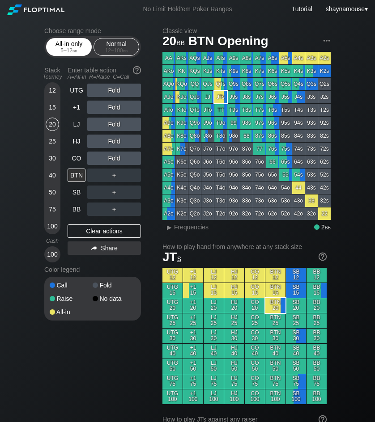
click at [73, 49] on span "bb" at bounding box center [74, 50] width 5 height 6
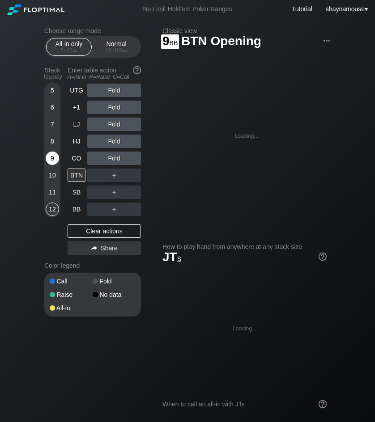
click at [54, 158] on div "9" at bounding box center [52, 158] width 13 height 13
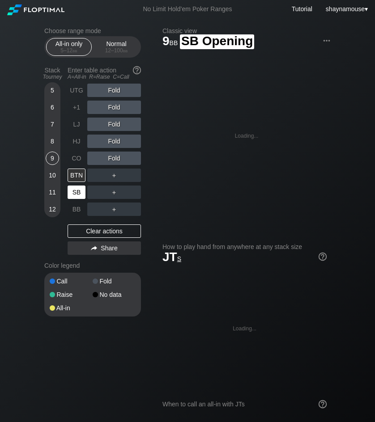
click at [78, 193] on div "SB" at bounding box center [77, 192] width 18 height 13
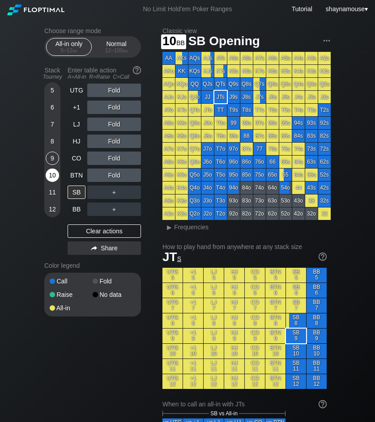
click at [55, 177] on div "10" at bounding box center [52, 175] width 13 height 13
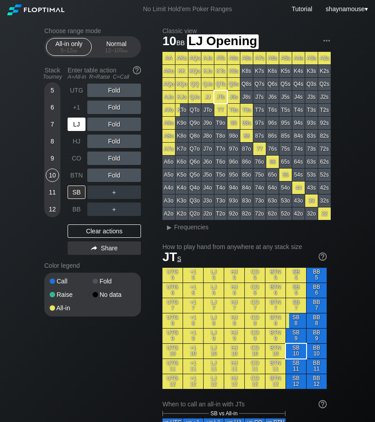
click at [77, 128] on div "LJ" at bounding box center [77, 124] width 18 height 13
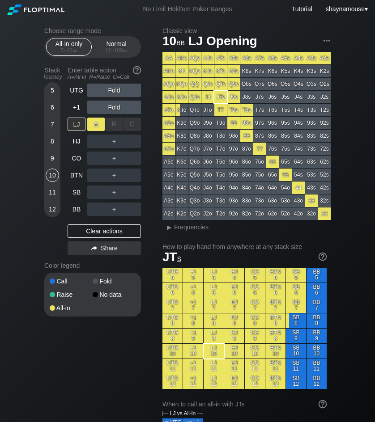
click at [91, 128] on div "A ✕" at bounding box center [95, 124] width 17 height 13
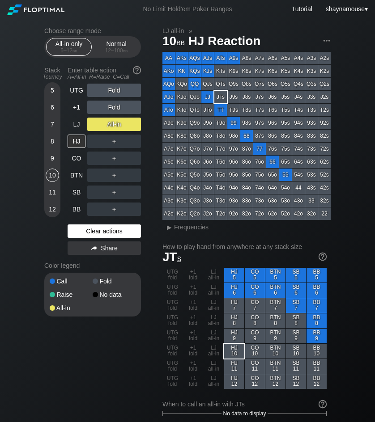
click at [107, 229] on div "Clear actions" at bounding box center [104, 230] width 73 height 13
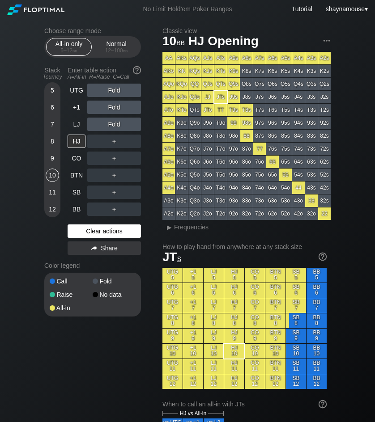
click at [108, 234] on div "Clear actions" at bounding box center [104, 230] width 73 height 13
